Goal: Complete application form: Complete application form

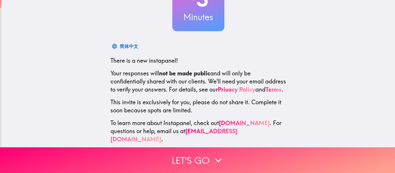
scroll to position [68, 0]
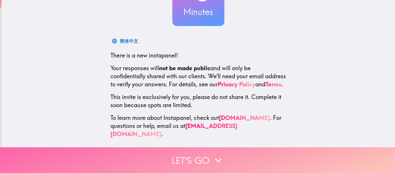
click at [194, 158] on button "Let's go" at bounding box center [197, 160] width 395 height 26
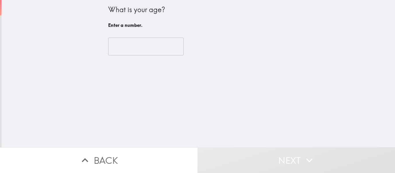
click at [136, 49] on input "number" at bounding box center [145, 47] width 75 height 18
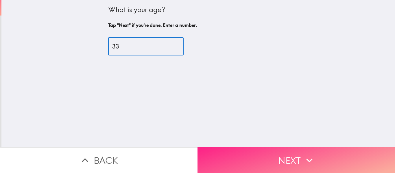
type input "33"
click at [298, 153] on button "Next" at bounding box center [297, 160] width 198 height 26
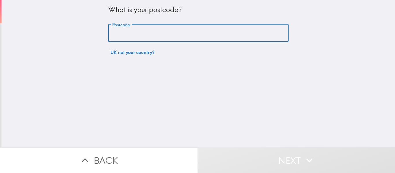
click at [162, 27] on input "Postcode" at bounding box center [198, 33] width 180 height 18
type input "E1W 1AB"
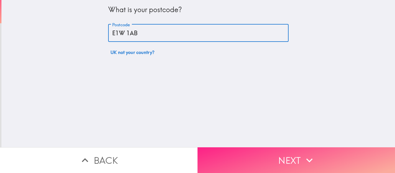
click at [239, 162] on button "Next" at bounding box center [297, 160] width 198 height 26
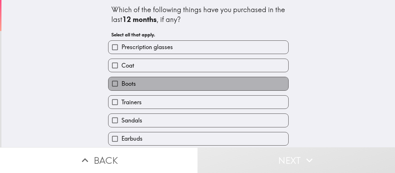
click at [150, 88] on label "Boots" at bounding box center [198, 83] width 180 height 13
click at [121, 88] on input "Boots" at bounding box center [114, 83] width 13 height 13
checkbox input "true"
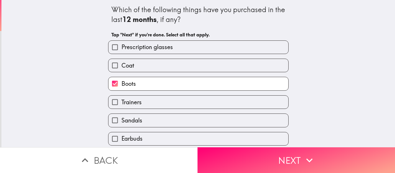
click at [151, 98] on label "Trainers" at bounding box center [198, 102] width 180 height 13
click at [121, 98] on input "Trainers" at bounding box center [114, 102] width 13 height 13
checkbox input "true"
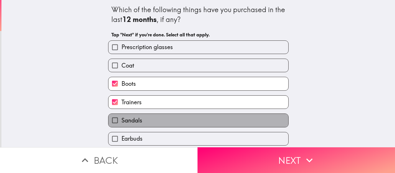
click at [152, 119] on label "Sandals" at bounding box center [198, 120] width 180 height 13
click at [121, 119] on input "Sandals" at bounding box center [114, 120] width 13 height 13
checkbox input "true"
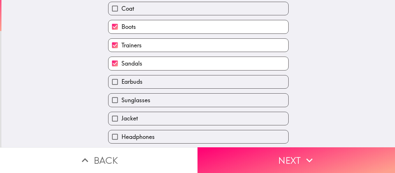
scroll to position [58, 0]
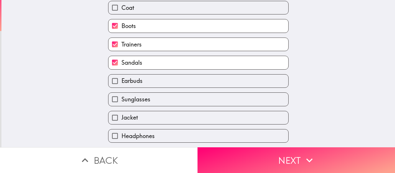
click at [146, 83] on label "Earbuds" at bounding box center [198, 81] width 180 height 13
click at [121, 83] on input "Earbuds" at bounding box center [114, 81] width 13 height 13
checkbox input "true"
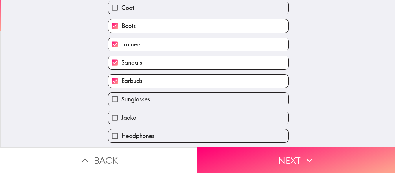
click at [147, 97] on label "Sunglasses" at bounding box center [198, 99] width 180 height 13
click at [121, 97] on input "Sunglasses" at bounding box center [114, 99] width 13 height 13
checkbox input "true"
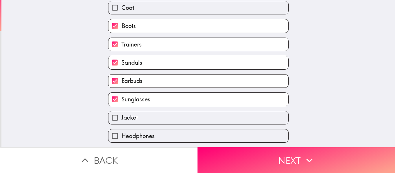
scroll to position [77, 0]
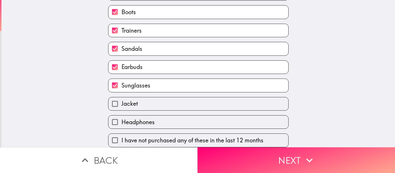
click at [146, 100] on label "Jacket" at bounding box center [198, 103] width 180 height 13
click at [121, 100] on input "Jacket" at bounding box center [114, 103] width 13 height 13
checkbox input "true"
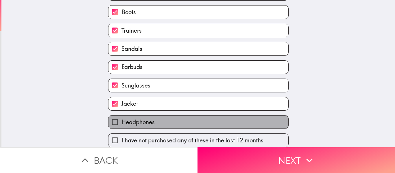
click at [145, 118] on span "Headphones" at bounding box center [137, 122] width 33 height 8
click at [121, 116] on input "Headphones" at bounding box center [114, 122] width 13 height 13
checkbox input "true"
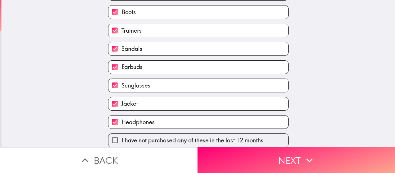
click at [277, 158] on button "Next" at bounding box center [297, 160] width 198 height 26
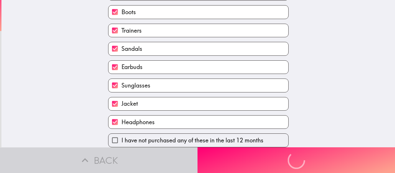
scroll to position [12, 0]
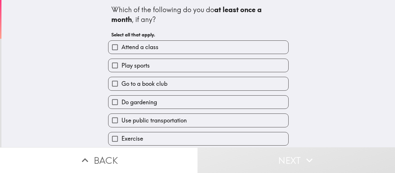
click at [187, 63] on label "Play sports" at bounding box center [198, 65] width 180 height 13
click at [121, 63] on input "Play sports" at bounding box center [114, 65] width 13 height 13
checkbox input "true"
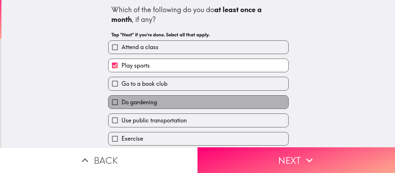
click at [168, 103] on label "Do gardening" at bounding box center [198, 102] width 180 height 13
click at [121, 103] on input "Do gardening" at bounding box center [114, 102] width 13 height 13
checkbox input "true"
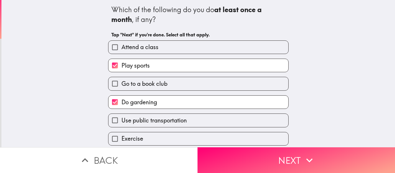
click at [164, 123] on span "Use public transportation" at bounding box center [153, 121] width 65 height 8
click at [121, 123] on input "Use public transportation" at bounding box center [114, 120] width 13 height 13
checkbox input "true"
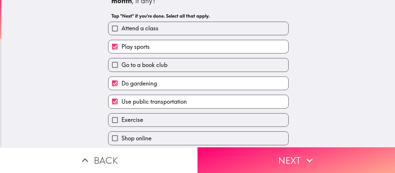
scroll to position [29, 0]
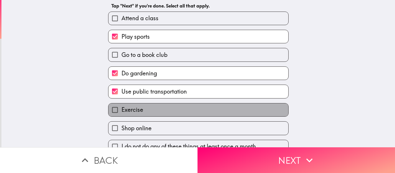
click at [160, 115] on label "Exercise" at bounding box center [198, 110] width 180 height 13
click at [121, 115] on input "Exercise" at bounding box center [114, 110] width 13 height 13
checkbox input "true"
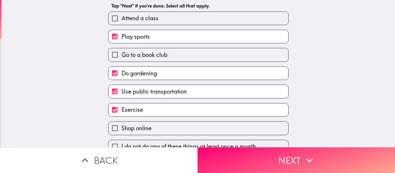
click at [160, 126] on label "Shop online" at bounding box center [198, 128] width 180 height 13
click at [121, 126] on input "Shop online" at bounding box center [114, 128] width 13 height 13
checkbox input "true"
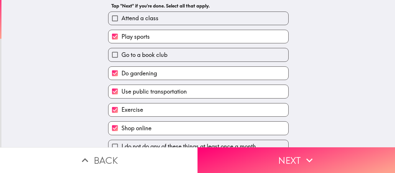
scroll to position [40, 0]
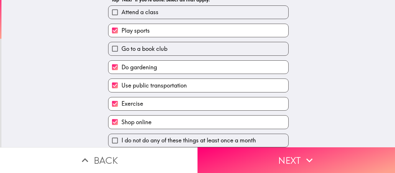
click at [304, 154] on icon "button" at bounding box center [309, 160] width 13 height 13
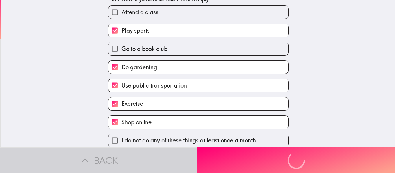
scroll to position [0, 0]
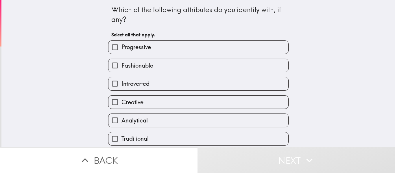
scroll to position [29, 0]
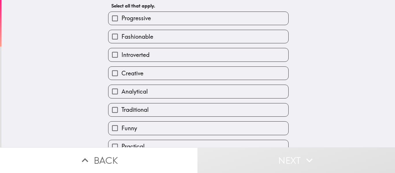
click at [151, 73] on label "Creative" at bounding box center [198, 73] width 180 height 13
click at [121, 73] on input "Creative" at bounding box center [114, 73] width 13 height 13
checkbox input "true"
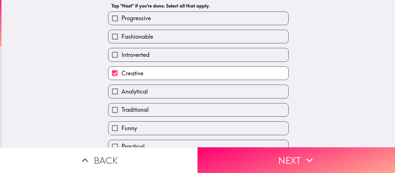
click at [159, 56] on label "Introverted" at bounding box center [198, 54] width 180 height 13
click at [121, 56] on input "Introverted" at bounding box center [114, 54] width 13 height 13
checkbox input "true"
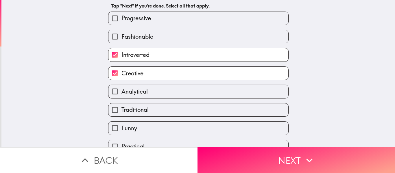
click at [159, 38] on label "Fashionable" at bounding box center [198, 36] width 180 height 13
click at [121, 38] on input "Fashionable" at bounding box center [114, 36] width 13 height 13
checkbox input "true"
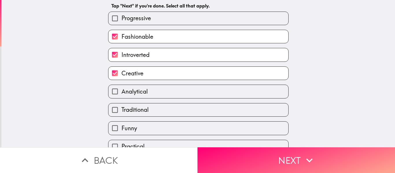
click at [172, 16] on label "Progressive" at bounding box center [198, 18] width 180 height 13
click at [121, 16] on input "Progressive" at bounding box center [114, 18] width 13 height 13
checkbox input "true"
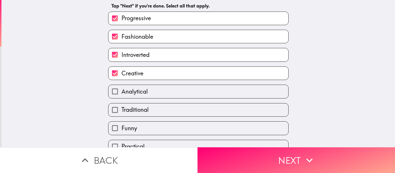
click at [163, 95] on label "Analytical" at bounding box center [198, 91] width 180 height 13
click at [121, 95] on input "Analytical" at bounding box center [114, 91] width 13 height 13
checkbox input "true"
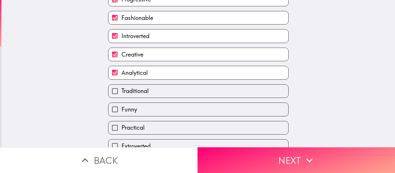
scroll to position [58, 0]
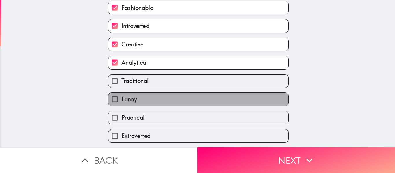
click at [168, 106] on label "Funny" at bounding box center [198, 99] width 180 height 13
click at [121, 106] on input "Funny" at bounding box center [114, 99] width 13 height 13
checkbox input "true"
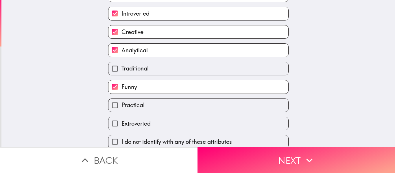
scroll to position [77, 0]
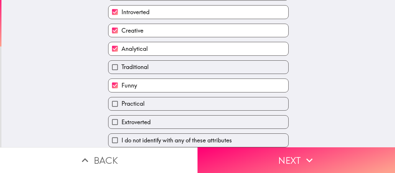
click at [306, 157] on icon "button" at bounding box center [309, 160] width 13 height 13
